Goal: Task Accomplishment & Management: Complete application form

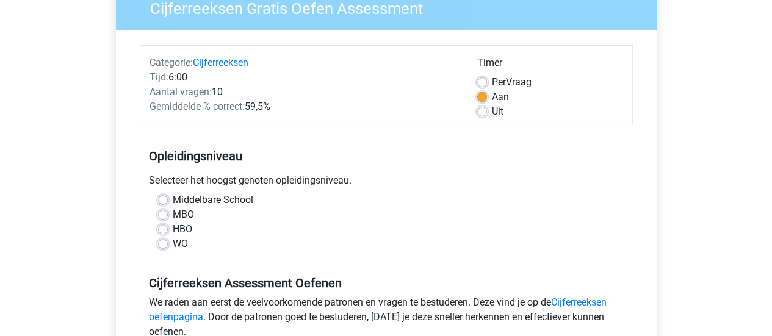
scroll to position [117, 0]
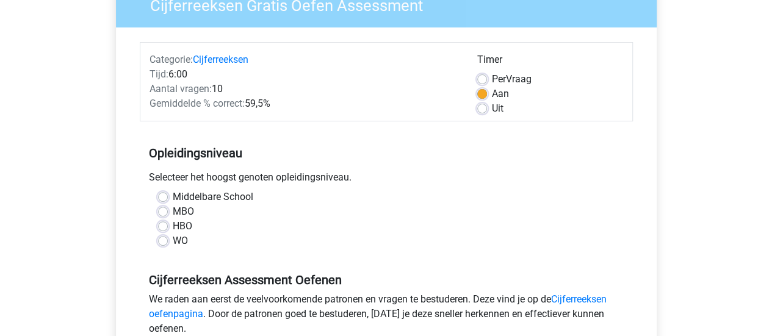
click at [173, 239] on label "WO" at bounding box center [180, 241] width 15 height 15
click at [165, 239] on input "WO" at bounding box center [163, 240] width 10 height 12
radio input "true"
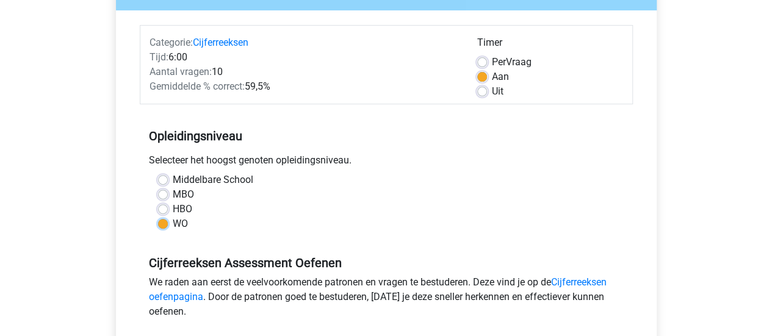
scroll to position [334, 0]
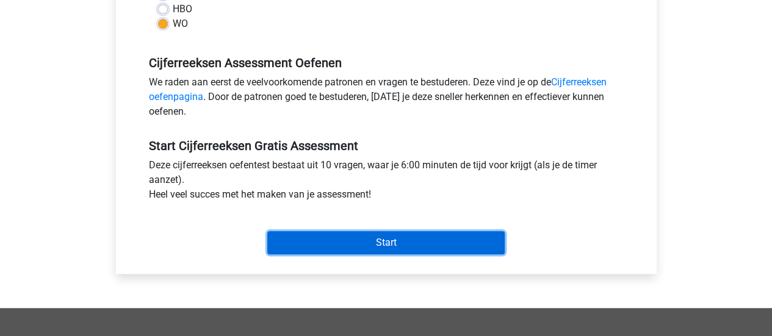
click at [365, 243] on input "Start" at bounding box center [385, 242] width 237 height 23
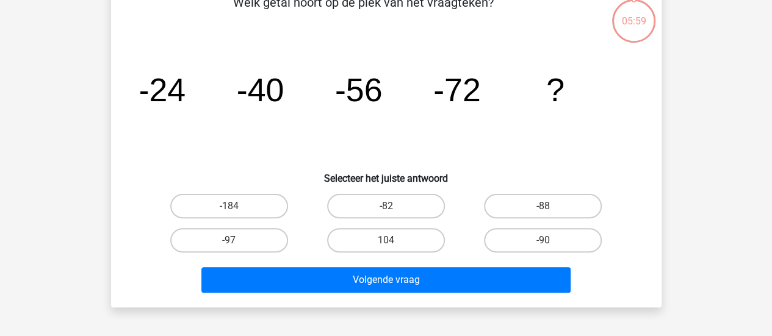
scroll to position [76, 0]
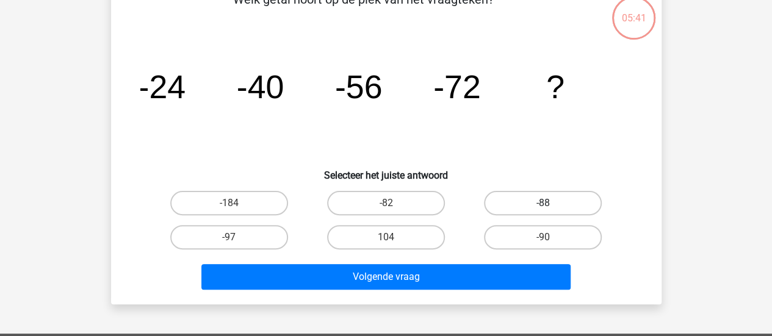
click at [568, 203] on label "-88" at bounding box center [543, 203] width 118 height 24
click at [551, 203] on input "-88" at bounding box center [547, 207] width 8 height 8
radio input "true"
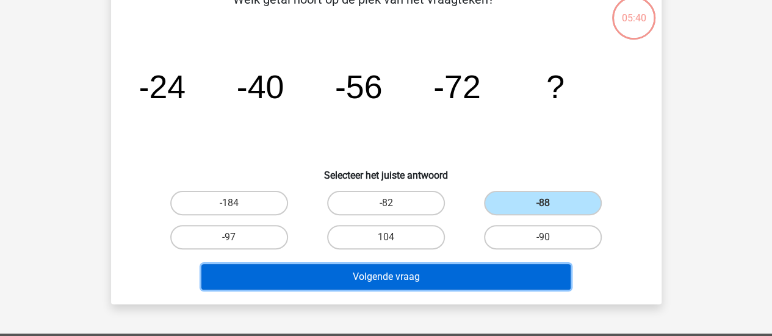
click at [466, 277] on button "Volgende vraag" at bounding box center [385, 277] width 369 height 26
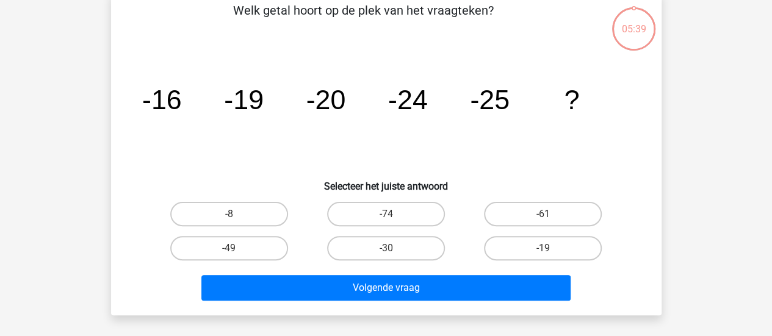
scroll to position [56, 0]
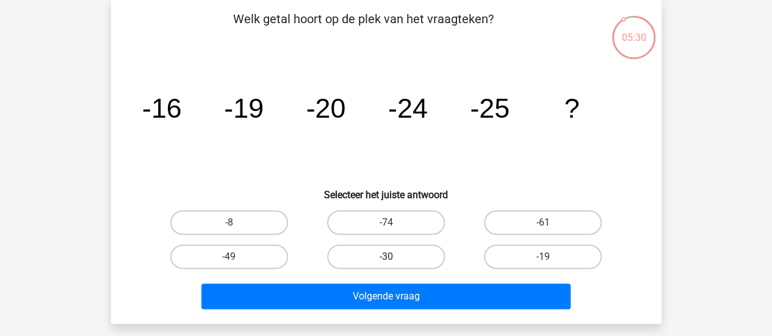
click at [410, 256] on label "-30" at bounding box center [386, 257] width 118 height 24
click at [394, 257] on input "-30" at bounding box center [390, 261] width 8 height 8
radio input "true"
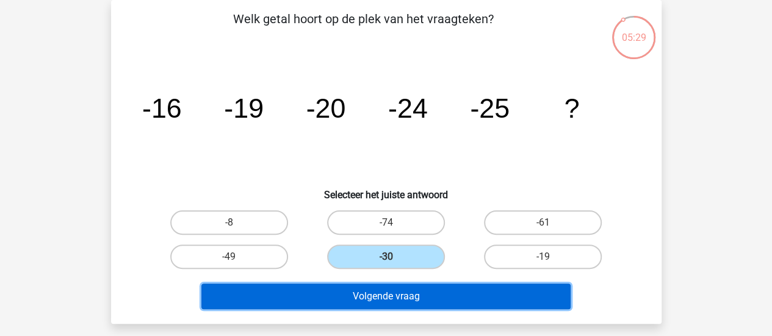
click at [401, 292] on button "Volgende vraag" at bounding box center [385, 297] width 369 height 26
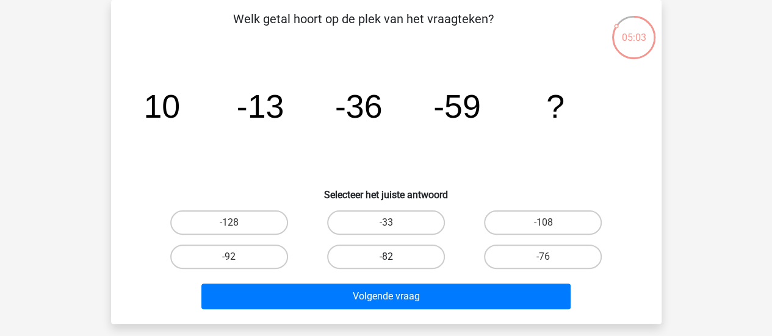
click at [408, 250] on label "-82" at bounding box center [386, 257] width 118 height 24
click at [394, 257] on input "-82" at bounding box center [390, 261] width 8 height 8
radio input "true"
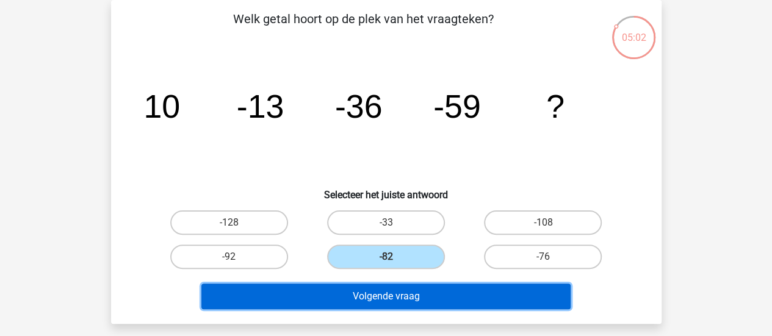
click at [396, 297] on button "Volgende vraag" at bounding box center [385, 297] width 369 height 26
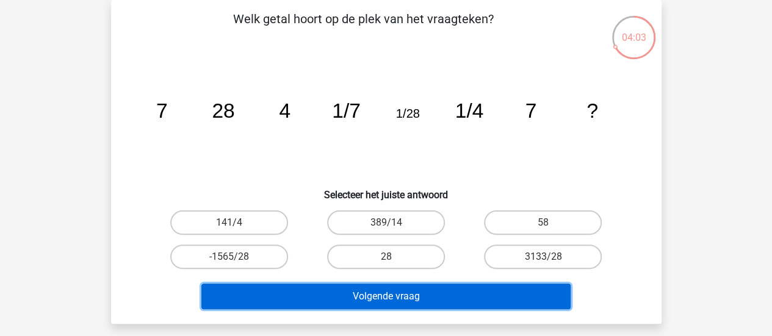
click at [443, 289] on button "Volgende vraag" at bounding box center [385, 297] width 369 height 26
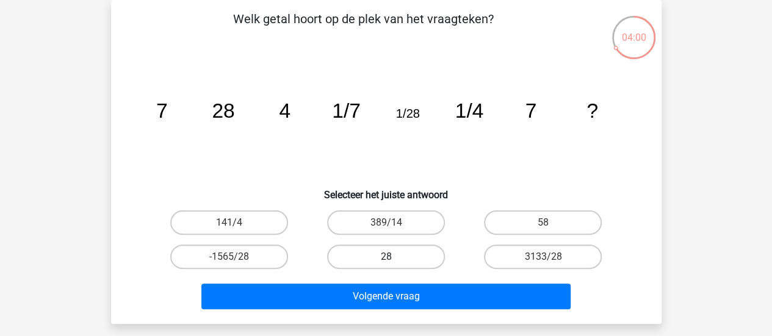
click at [377, 253] on label "28" at bounding box center [386, 257] width 118 height 24
click at [386, 257] on input "28" at bounding box center [390, 261] width 8 height 8
radio input "true"
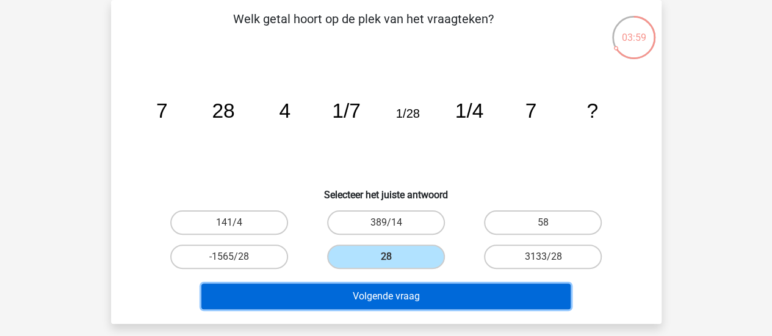
click at [369, 290] on button "Volgende vraag" at bounding box center [385, 297] width 369 height 26
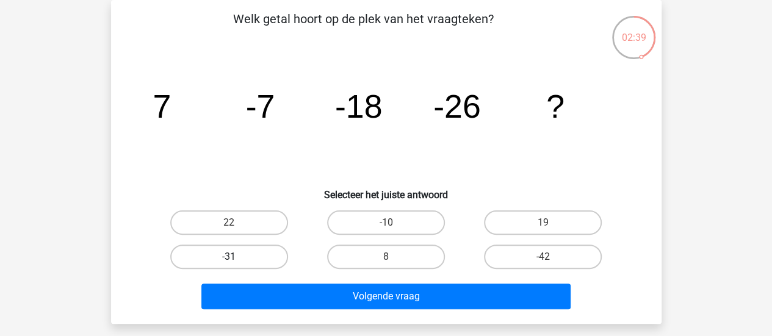
click at [259, 253] on label "-31" at bounding box center [229, 257] width 118 height 24
click at [237, 257] on input "-31" at bounding box center [233, 261] width 8 height 8
radio input "true"
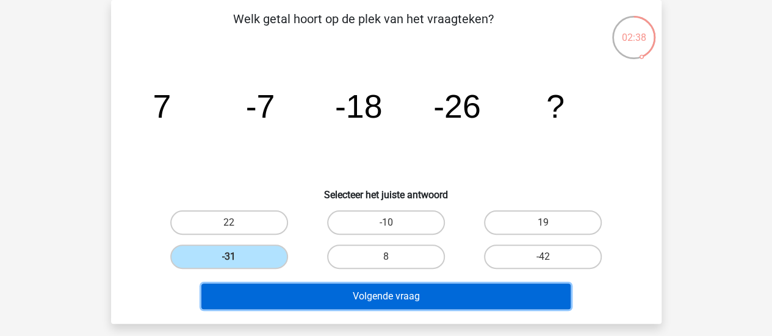
click at [299, 300] on button "Volgende vraag" at bounding box center [385, 297] width 369 height 26
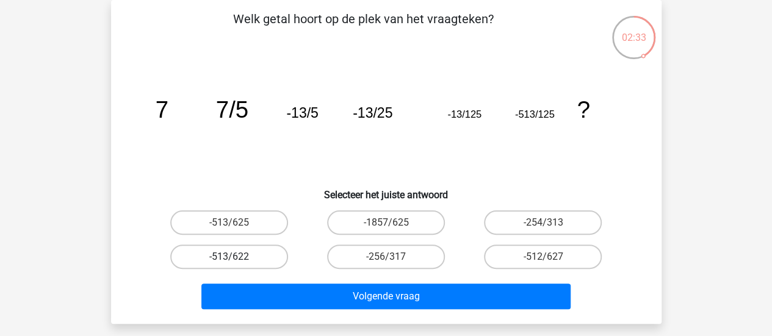
click at [261, 250] on label "-513/622" at bounding box center [229, 257] width 118 height 24
click at [237, 257] on input "-513/622" at bounding box center [233, 261] width 8 height 8
radio input "true"
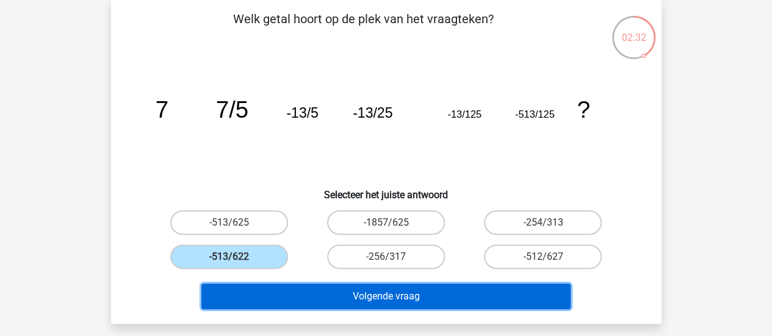
click at [283, 302] on button "Volgende vraag" at bounding box center [385, 297] width 369 height 26
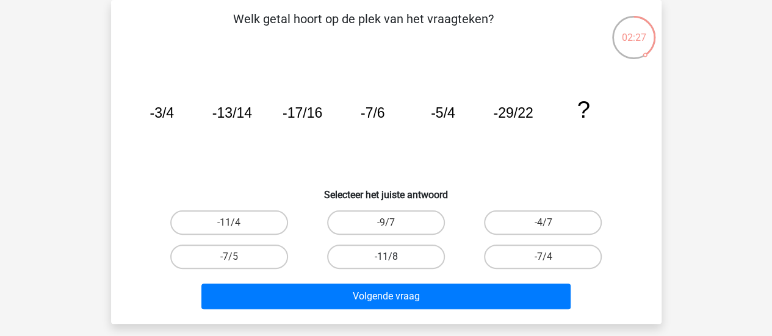
click at [412, 252] on label "-11/8" at bounding box center [386, 257] width 118 height 24
click at [394, 257] on input "-11/8" at bounding box center [390, 261] width 8 height 8
radio input "true"
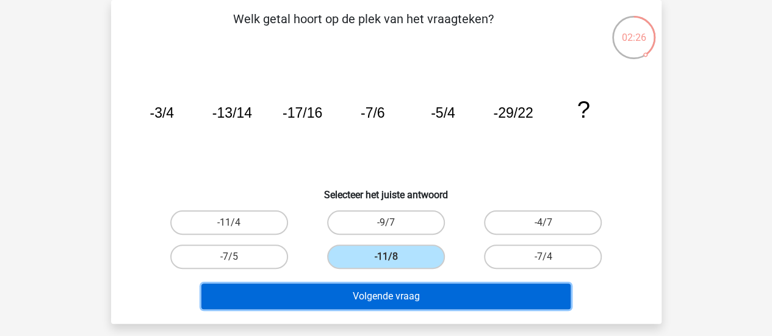
click at [372, 297] on button "Volgende vraag" at bounding box center [385, 297] width 369 height 26
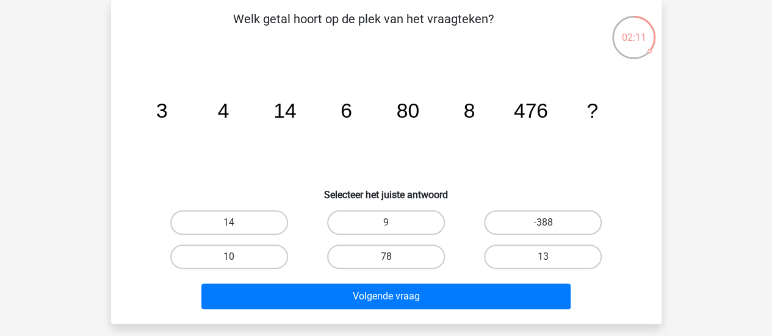
click at [375, 247] on label "78" at bounding box center [386, 257] width 118 height 24
click at [386, 257] on input "78" at bounding box center [390, 261] width 8 height 8
radio input "true"
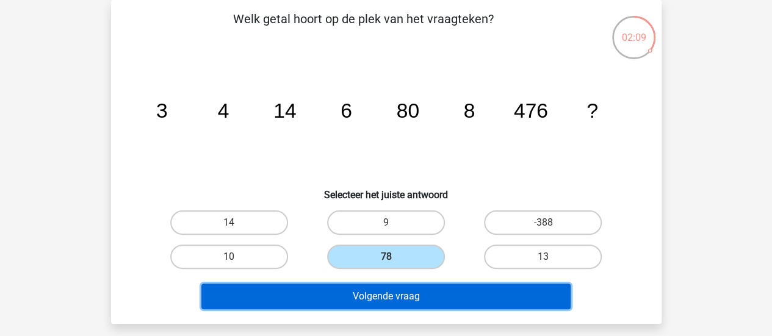
click at [355, 307] on button "Volgende vraag" at bounding box center [385, 297] width 369 height 26
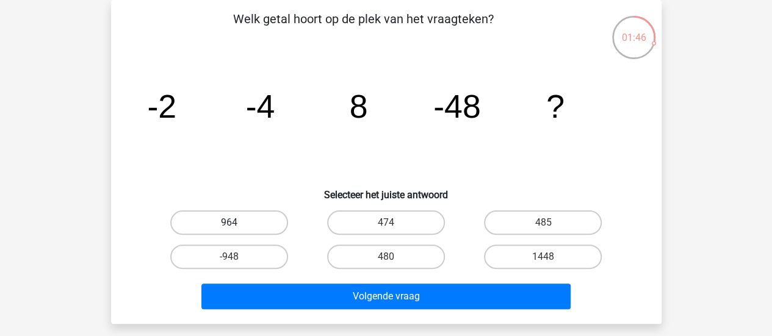
click at [242, 224] on label "964" at bounding box center [229, 223] width 118 height 24
click at [237, 224] on input "964" at bounding box center [233, 227] width 8 height 8
radio input "true"
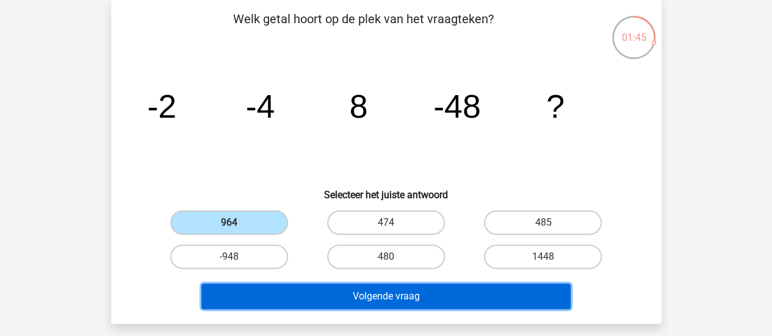
click at [343, 284] on button "Volgende vraag" at bounding box center [385, 297] width 369 height 26
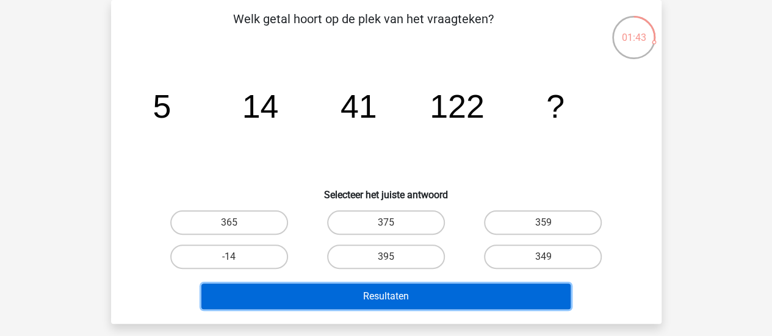
click at [408, 287] on button "Resultaten" at bounding box center [385, 297] width 369 height 26
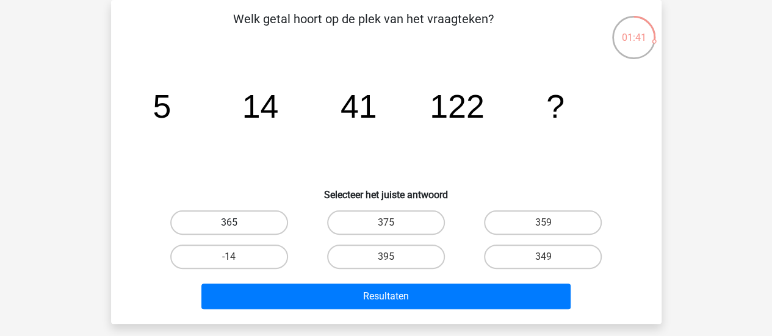
click at [269, 225] on label "365" at bounding box center [229, 223] width 118 height 24
click at [237, 225] on input "365" at bounding box center [233, 227] width 8 height 8
radio input "true"
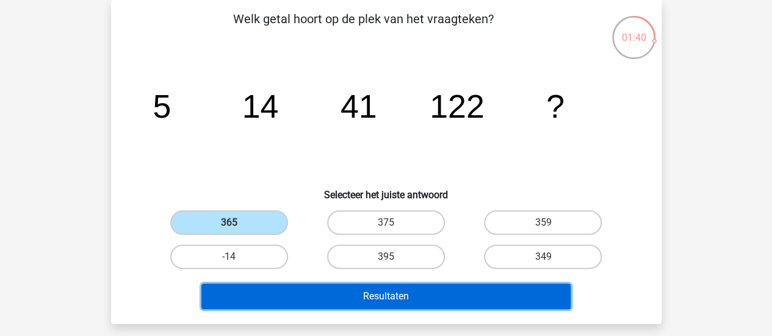
click at [313, 300] on button "Resultaten" at bounding box center [385, 297] width 369 height 26
click at [360, 300] on button "Resultaten" at bounding box center [385, 297] width 369 height 26
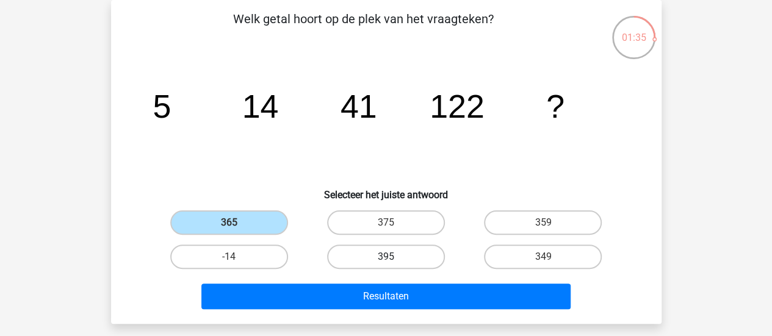
click at [372, 259] on label "395" at bounding box center [386, 257] width 118 height 24
click at [386, 259] on input "395" at bounding box center [390, 261] width 8 height 8
radio input "true"
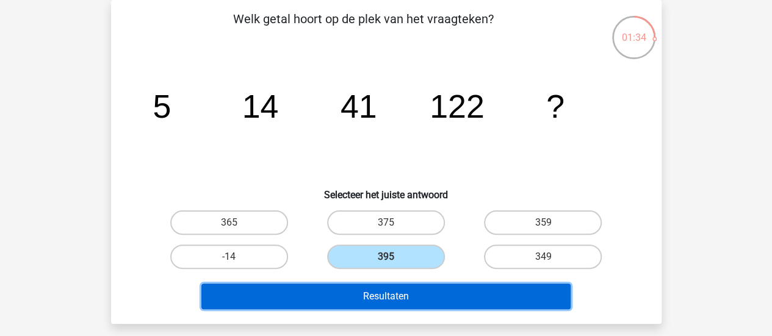
click at [385, 295] on button "Resultaten" at bounding box center [385, 297] width 369 height 26
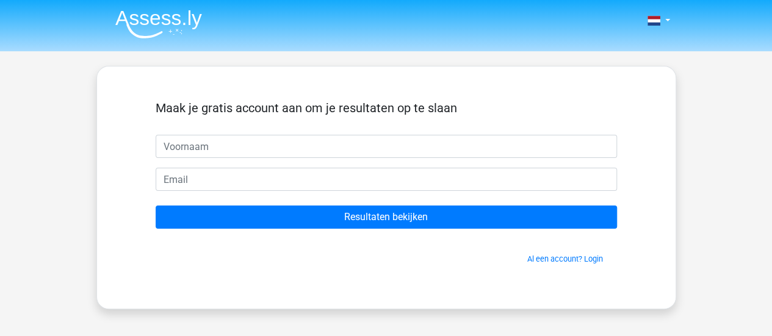
scroll to position [32, 0]
